Goal: Task Accomplishment & Management: Manage account settings

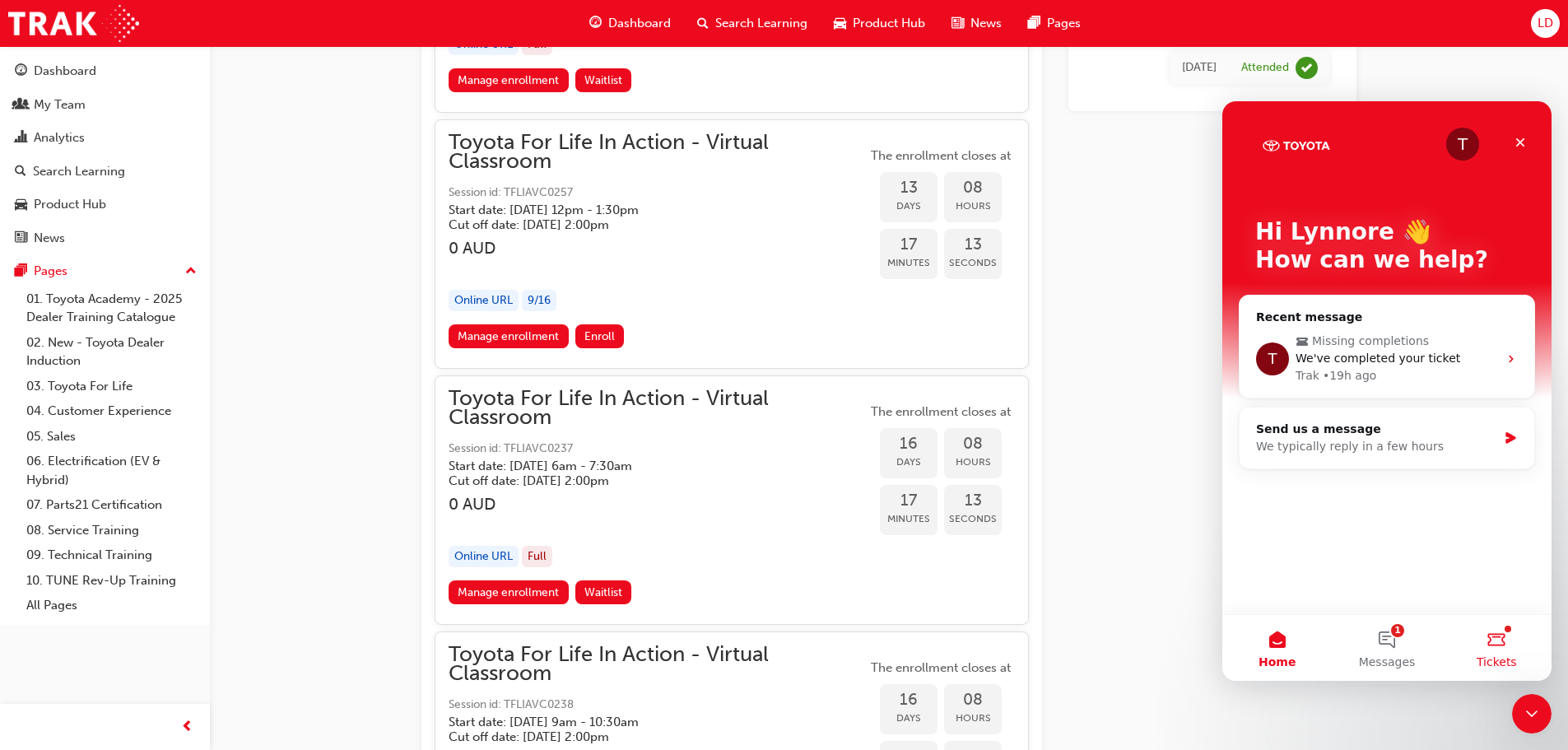
click at [1509, 644] on button "Tickets" at bounding box center [1497, 648] width 110 height 66
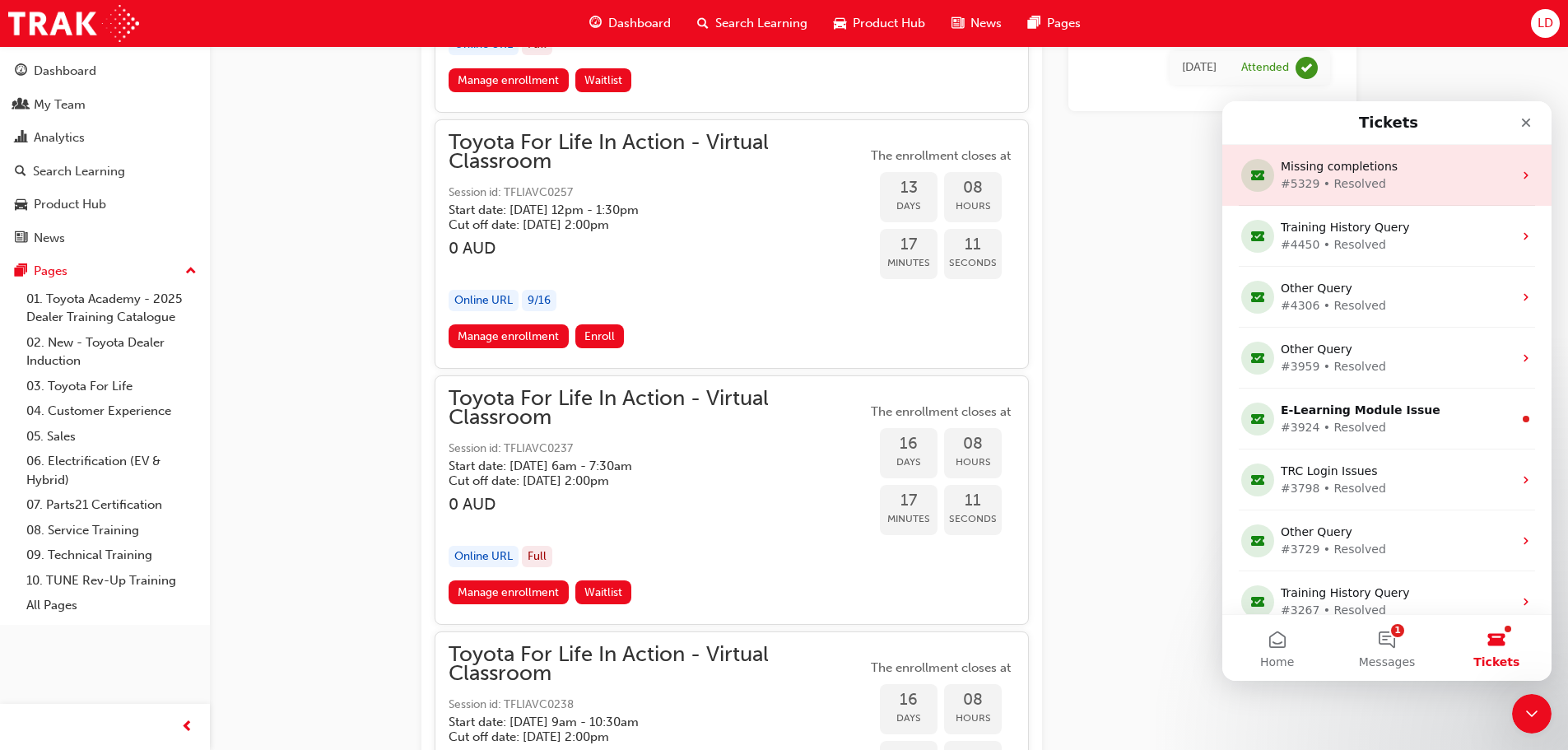
click at [1406, 186] on div "#5329 • Resolved" at bounding box center [1383, 184] width 206 height 17
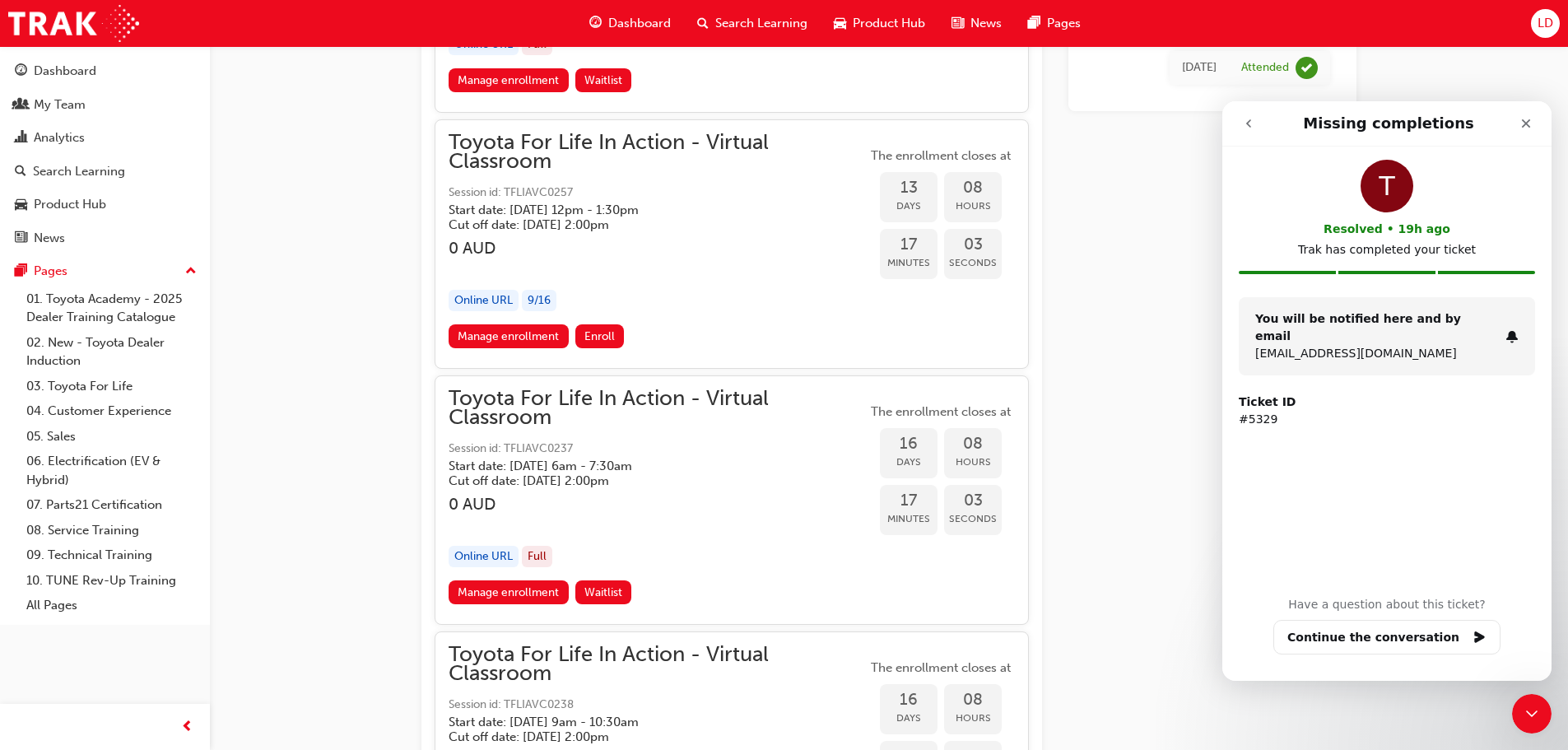
click at [1246, 120] on icon "go back" at bounding box center [1248, 123] width 13 height 13
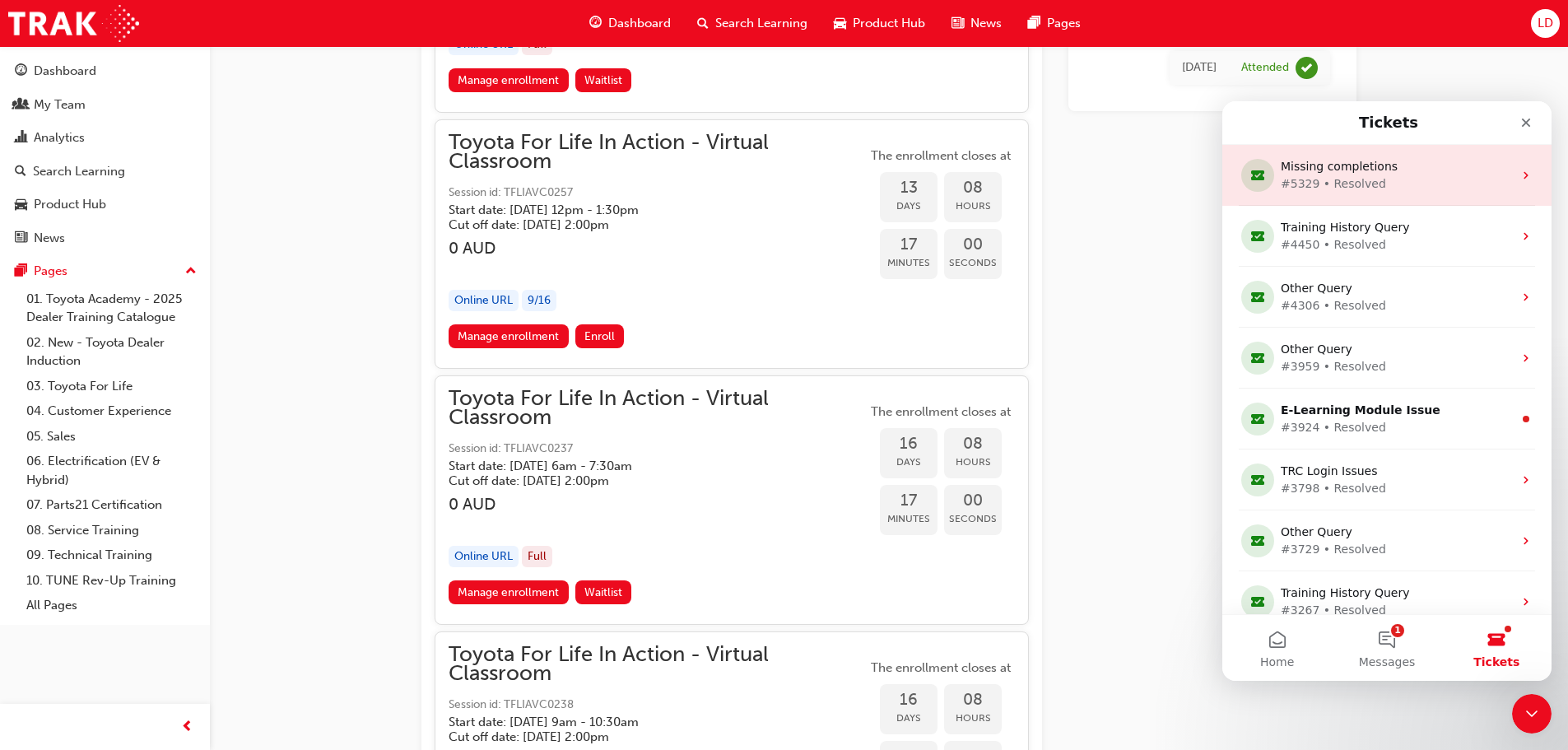
click at [1523, 176] on icon "Intercom messenger" at bounding box center [1525, 175] width 13 height 13
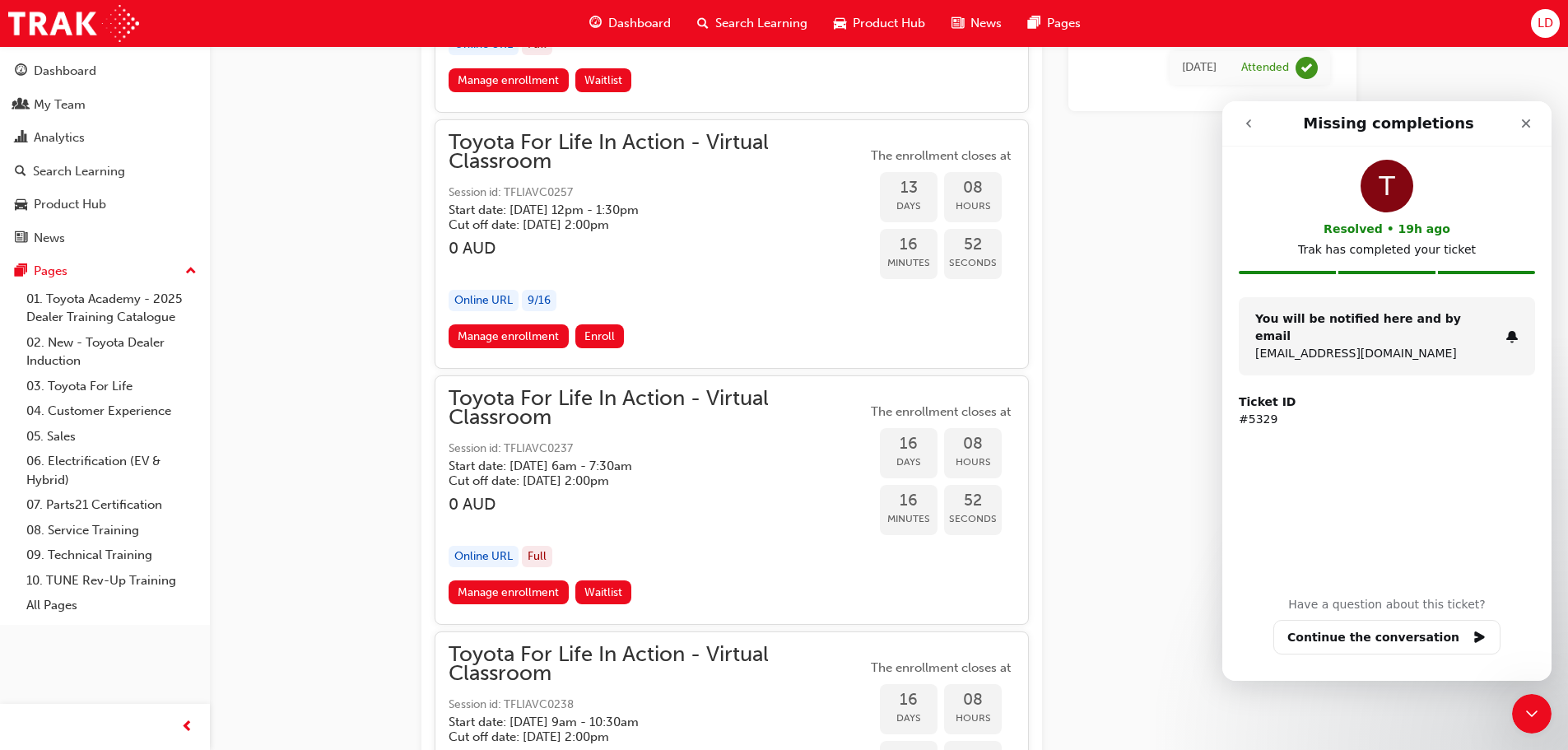
click at [1246, 126] on icon "go back" at bounding box center [1248, 123] width 13 height 13
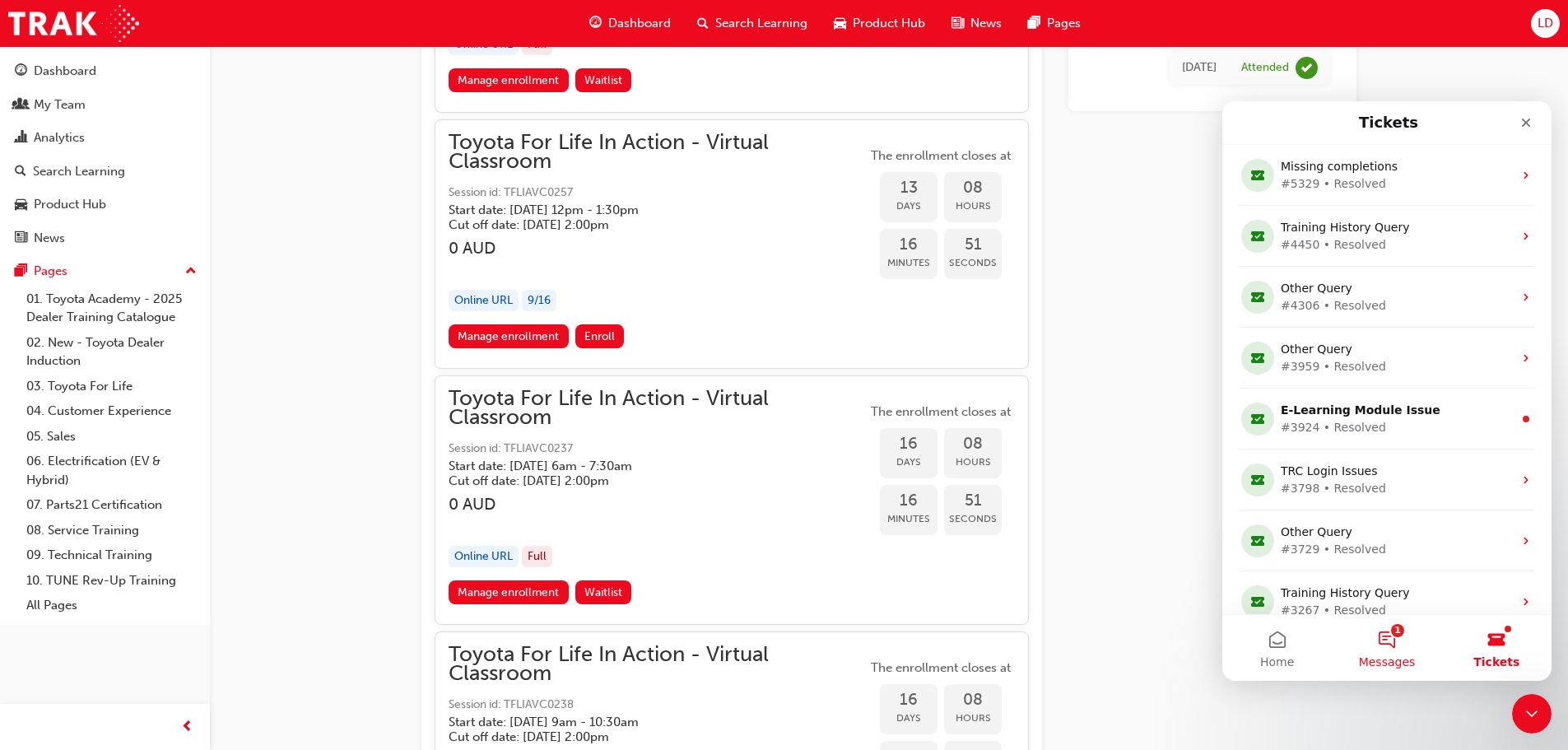
click at [1364, 642] on button "1 Messages" at bounding box center [1387, 648] width 110 height 66
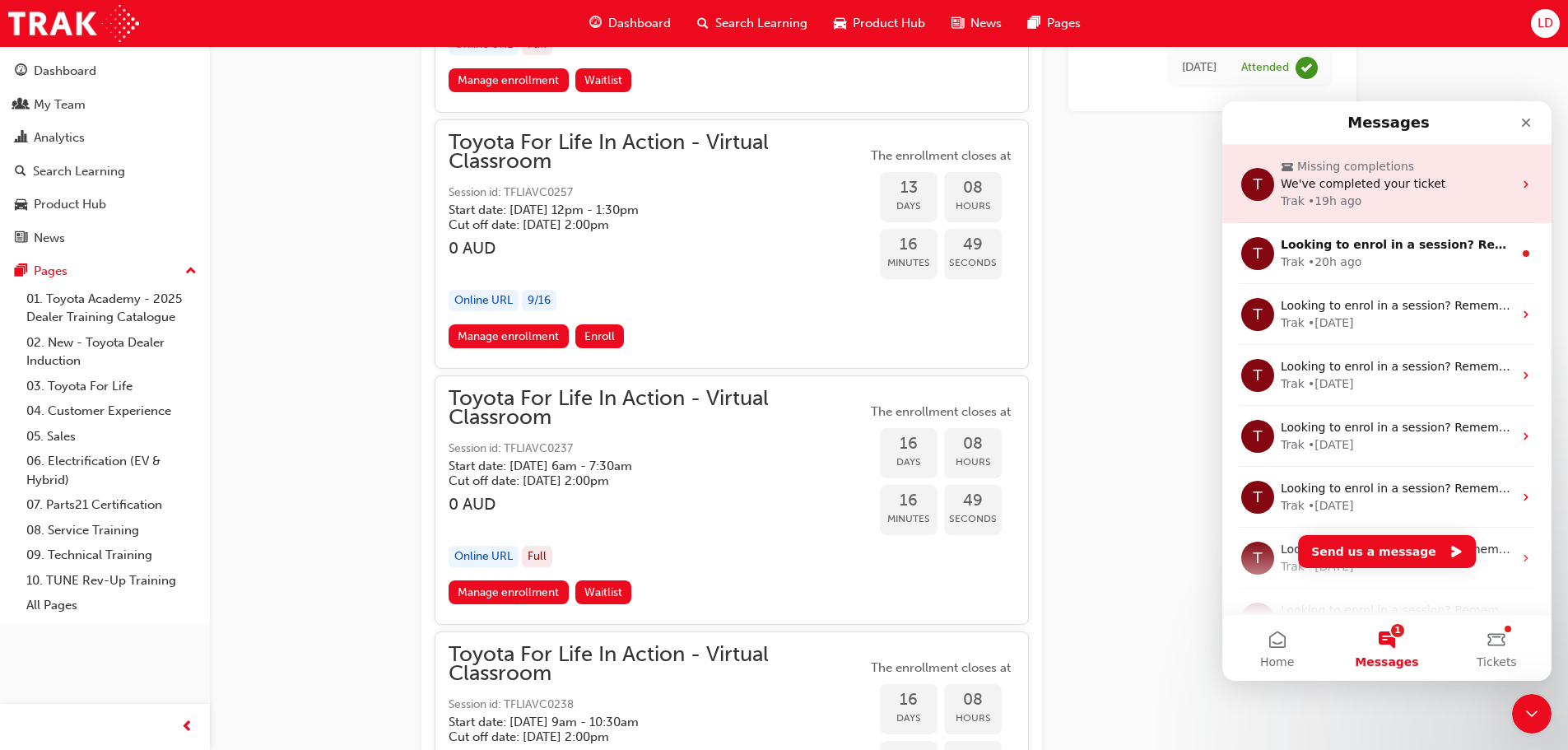
click at [1358, 203] on div "Trak • 19h ago" at bounding box center [1396, 201] width 232 height 17
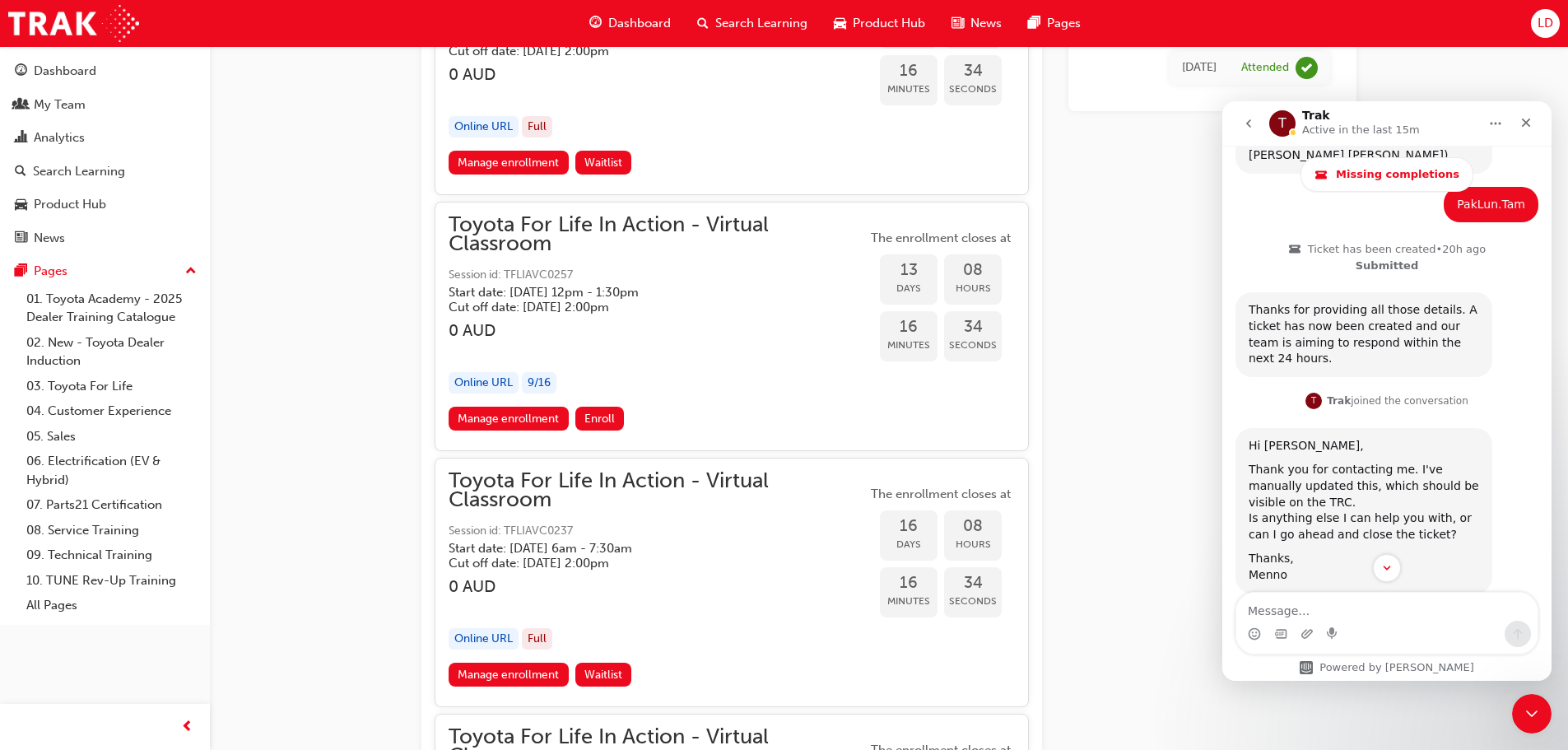
scroll to position [650, 0]
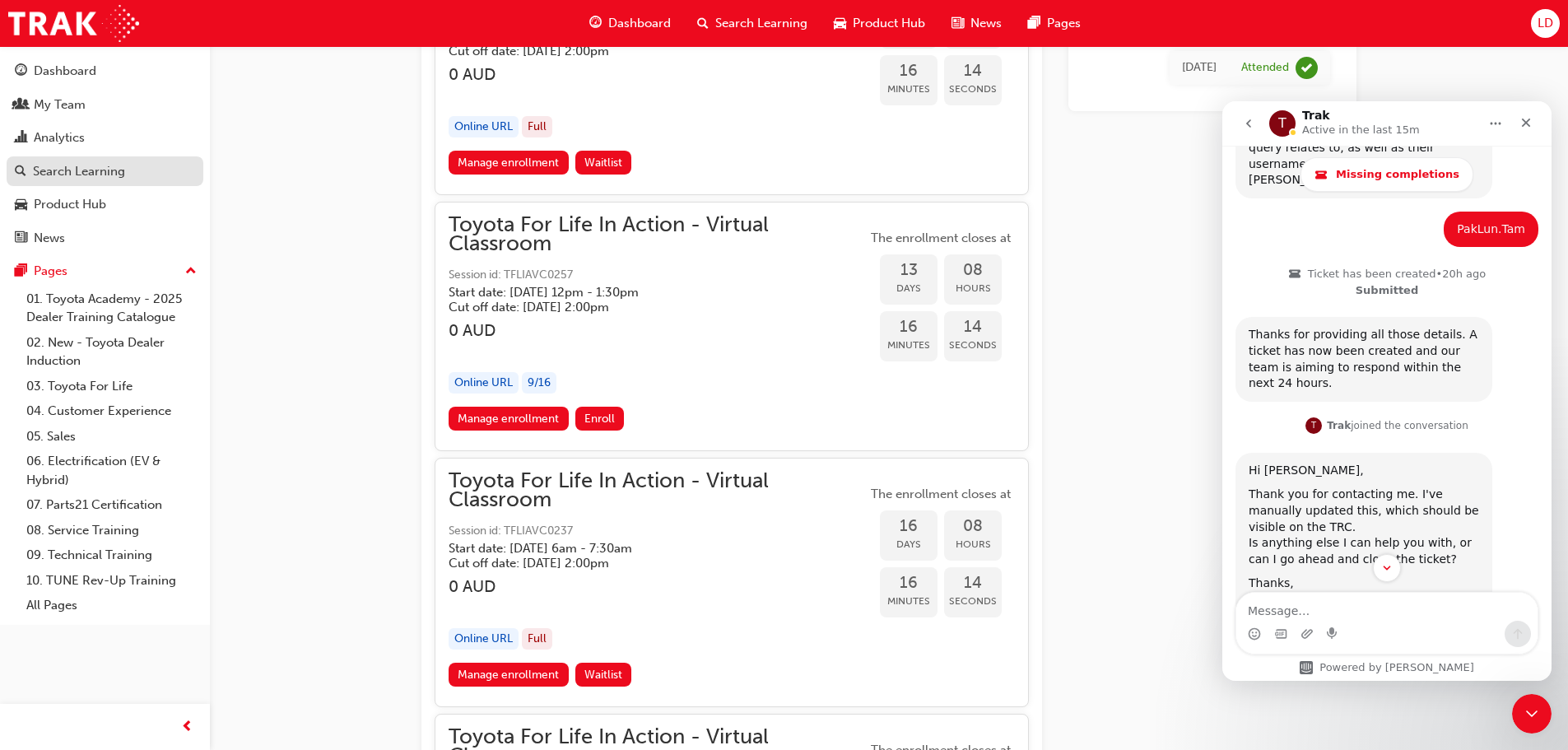
click at [77, 176] on div "Search Learning" at bounding box center [79, 172] width 92 height 19
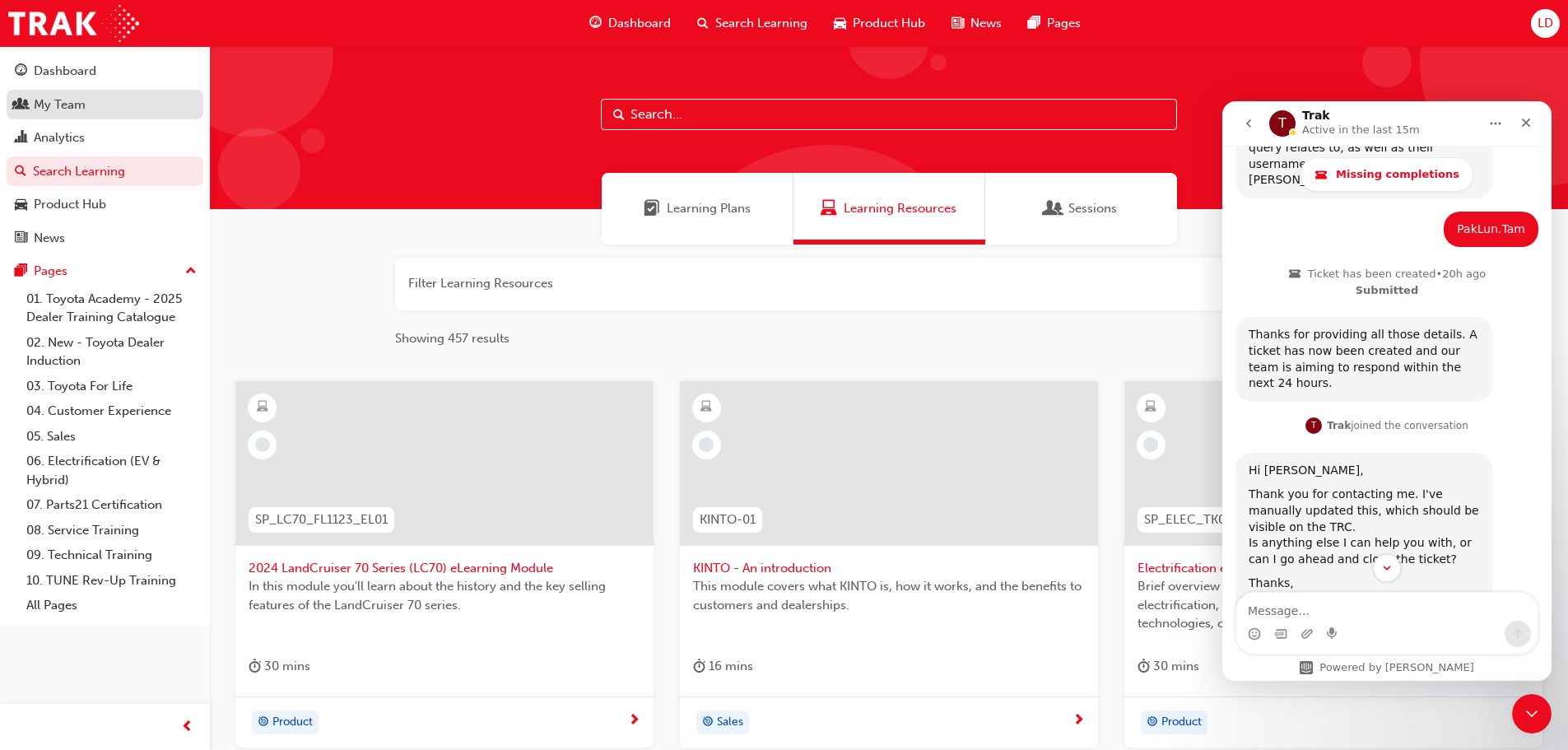
click at [71, 113] on div "My Team" at bounding box center [105, 106] width 180 height 21
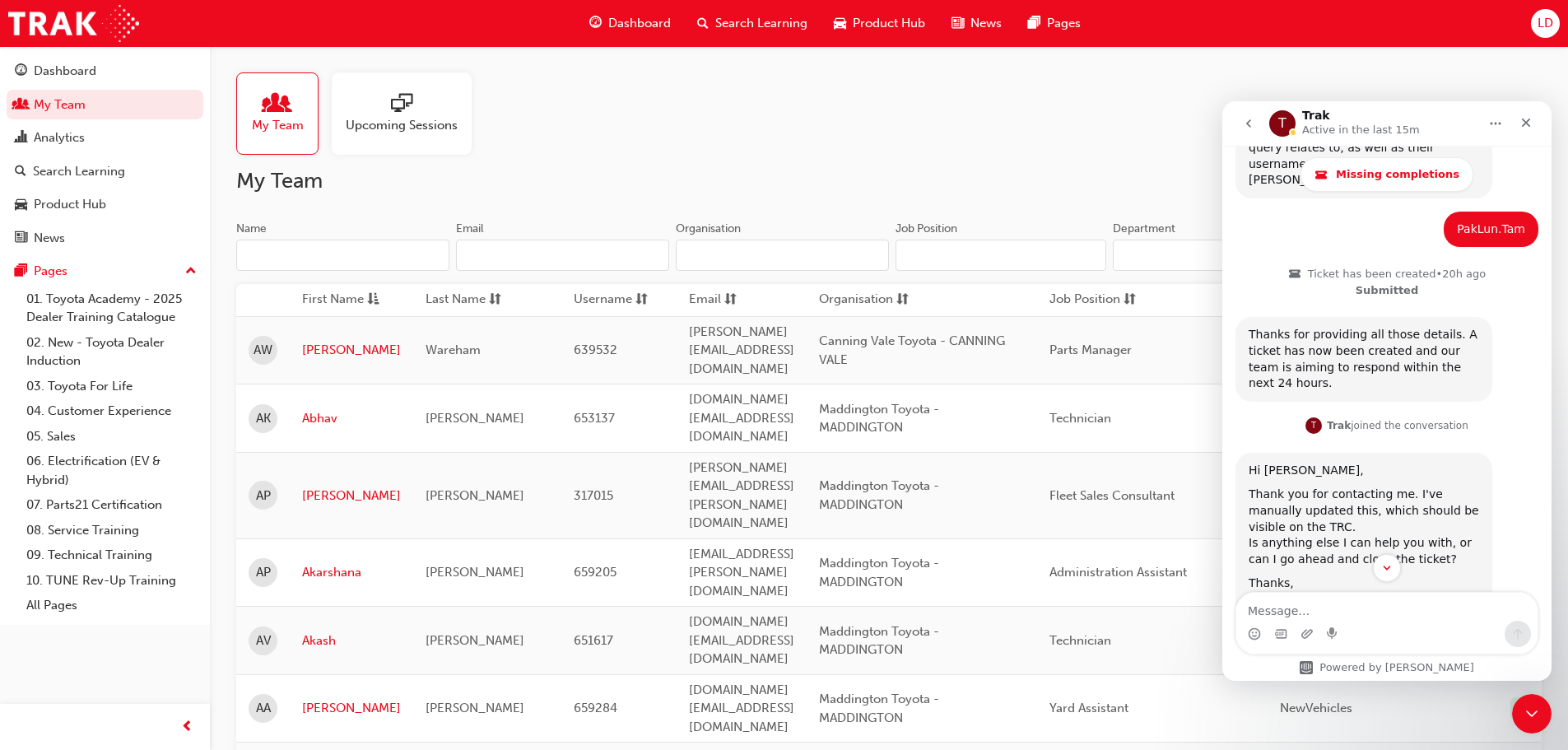
click at [338, 252] on input "Name" at bounding box center [343, 256] width 214 height 31
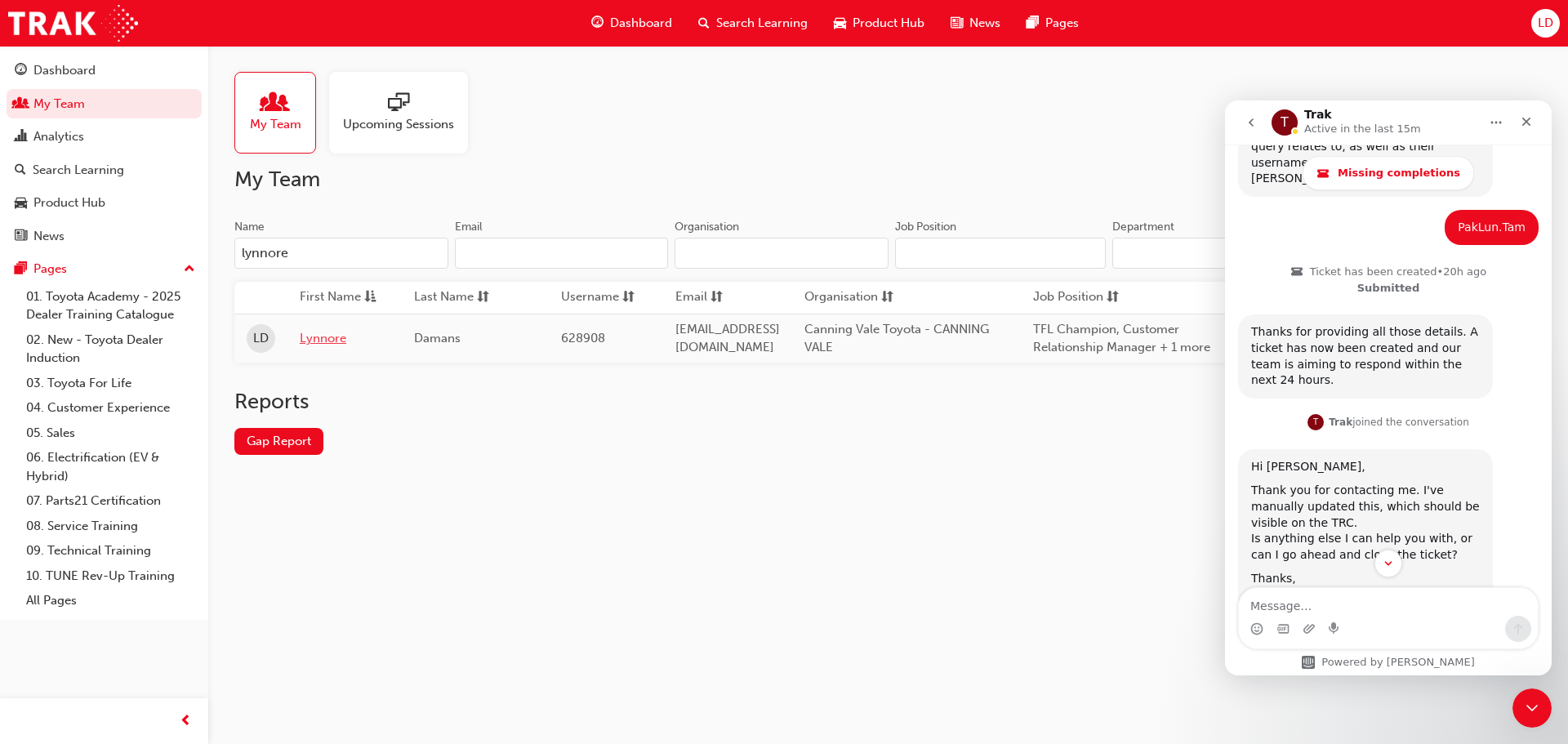
type input "lynnore"
click at [342, 341] on link "Lynnore" at bounding box center [345, 339] width 90 height 19
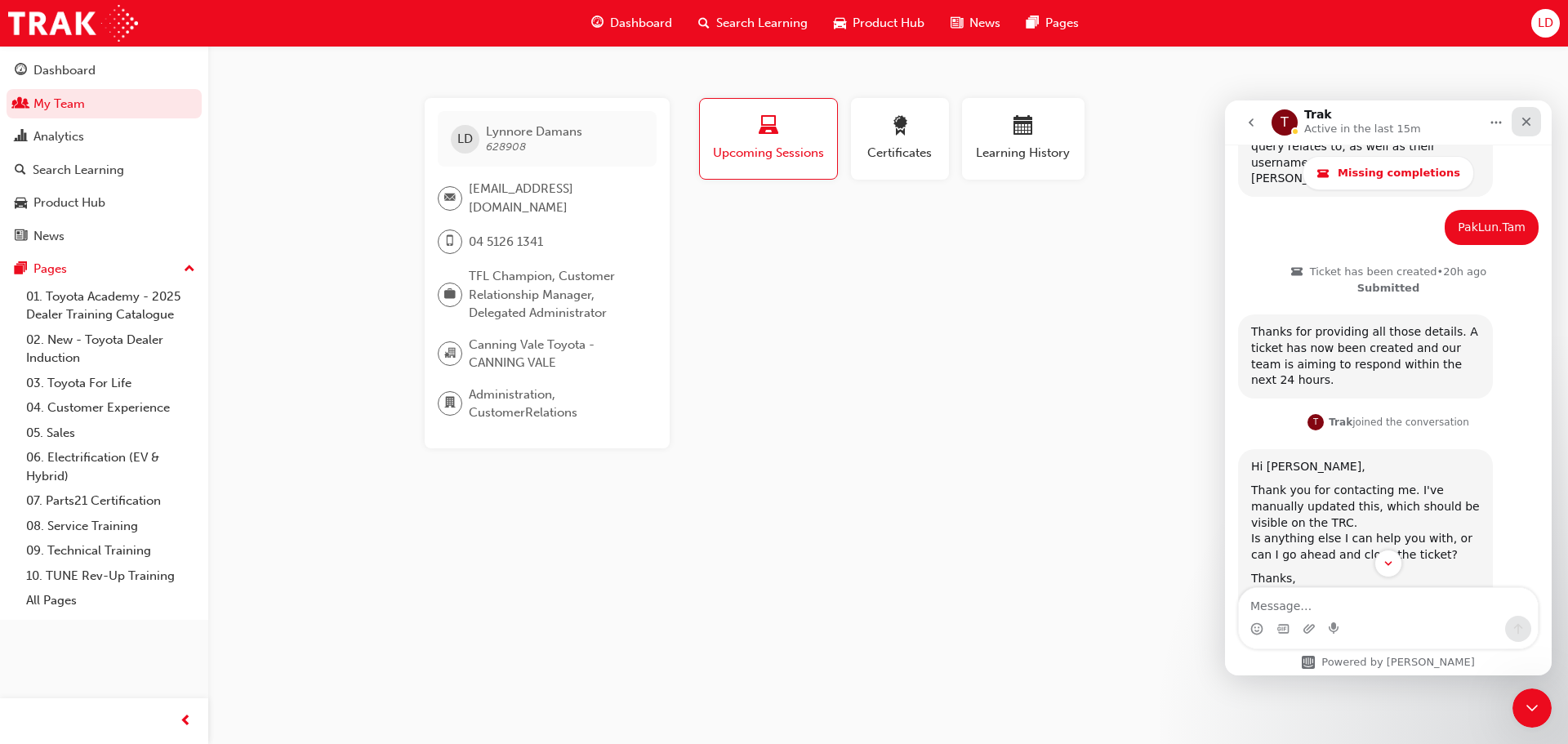
click at [1528, 122] on icon "Close" at bounding box center [1526, 121] width 13 height 13
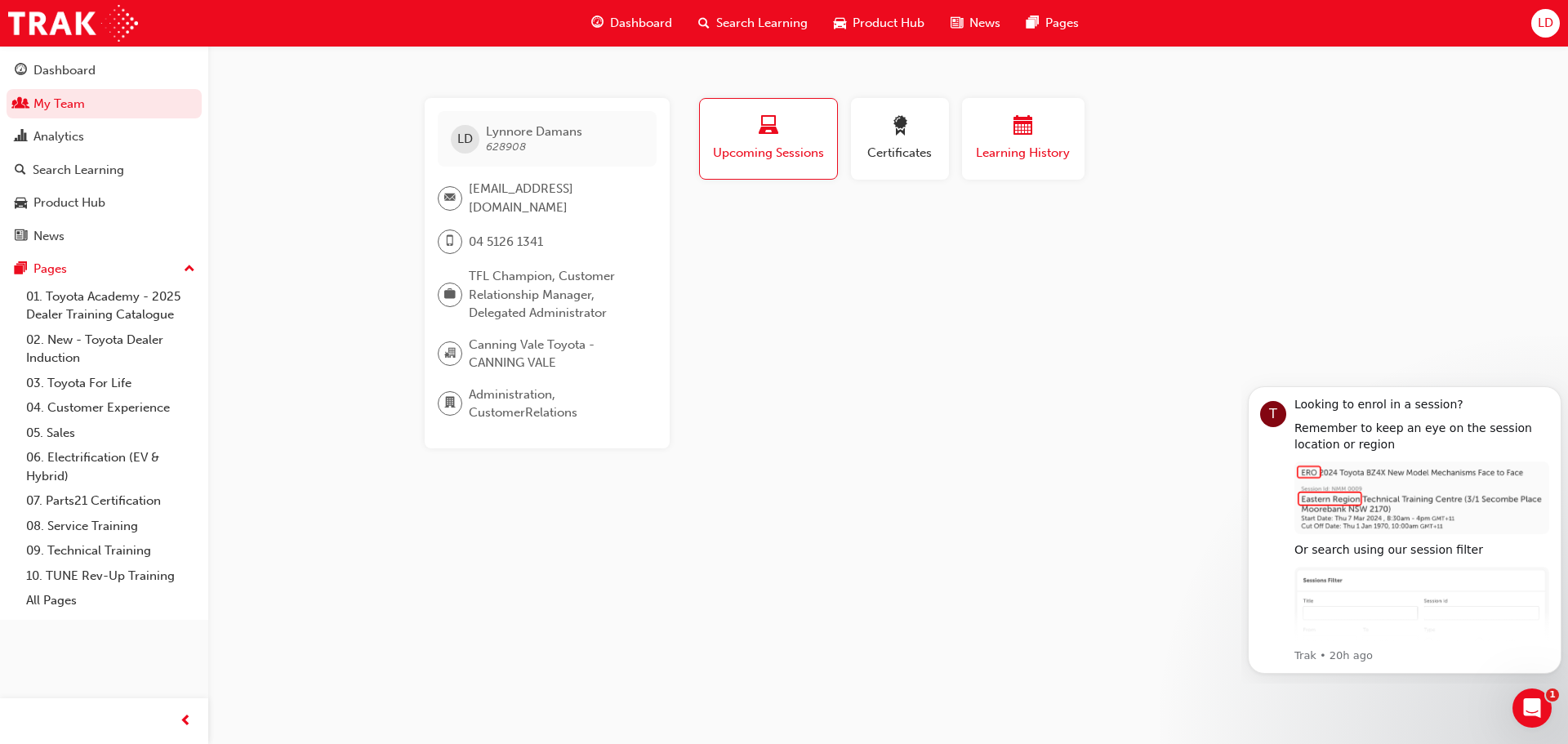
click at [1002, 139] on div "button" at bounding box center [1022, 128] width 98 height 25
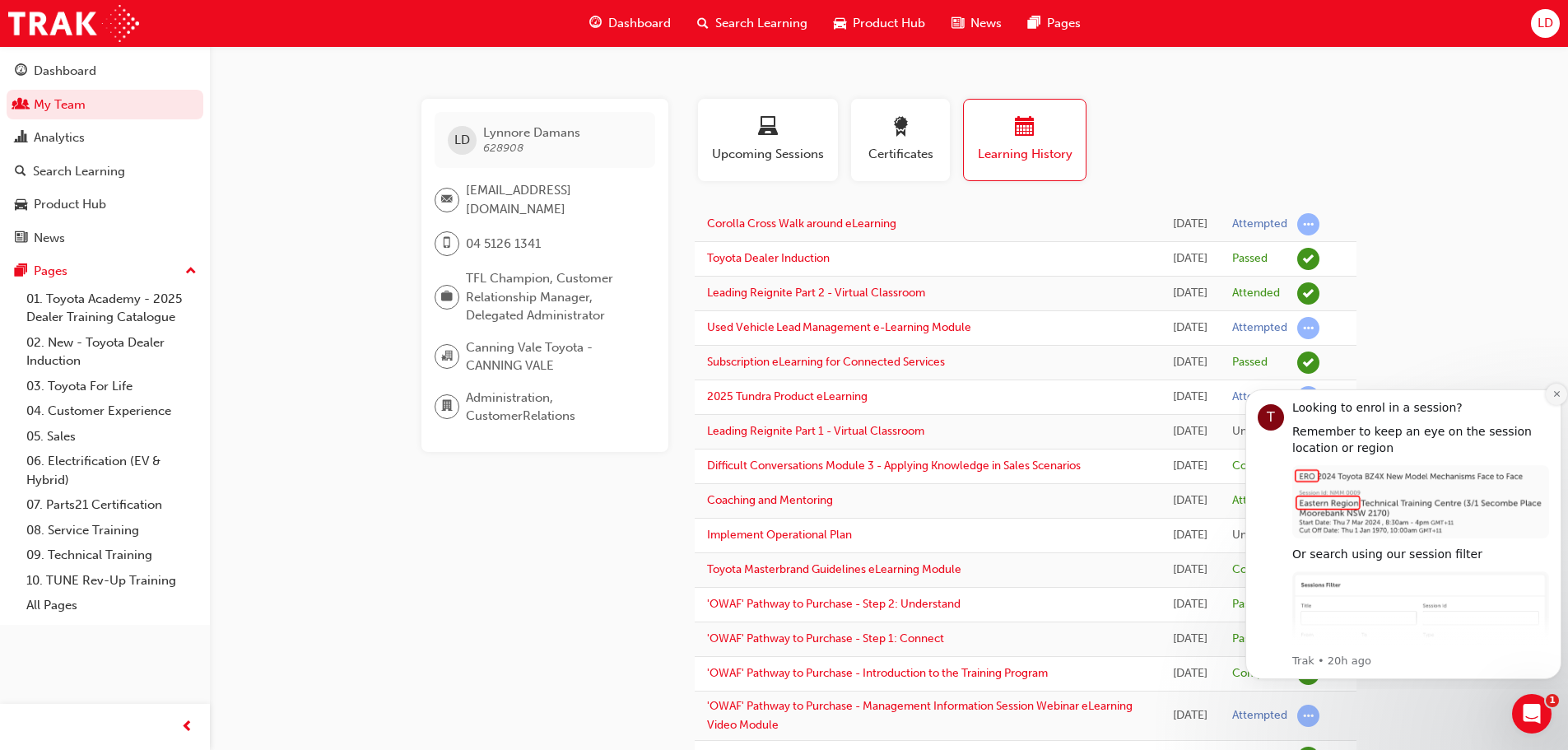
click at [1552, 395] on icon "Dismiss notification" at bounding box center [1557, 394] width 9 height 9
